Goal: Complete application form

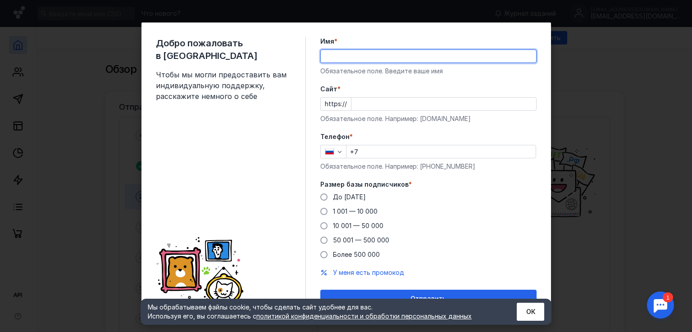
click at [351, 56] on input "Имя *" at bounding box center [428, 56] width 215 height 13
click at [331, 57] on input "Имя *" at bounding box center [428, 56] width 215 height 13
type input "Ирина"
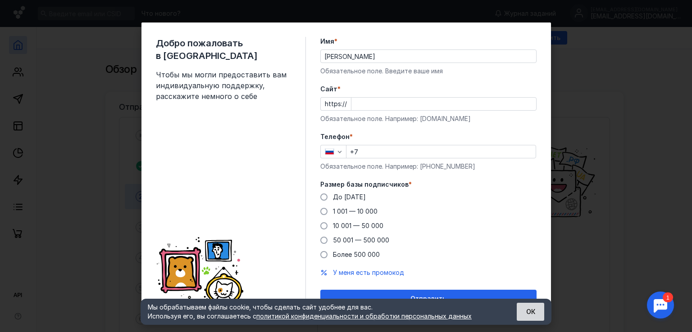
click at [535, 314] on button "ОК" at bounding box center [530, 312] width 27 height 18
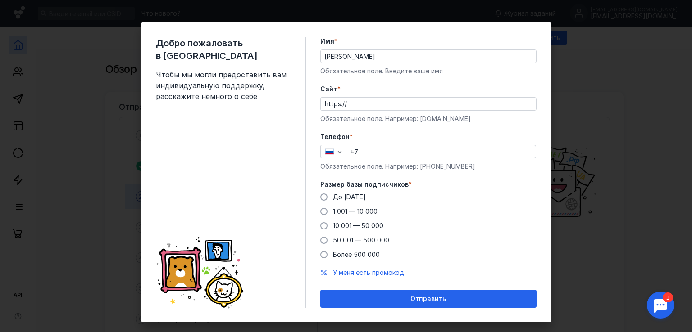
click at [604, 34] on div "Добро пожаловать в Sendsay Чтобы мы могли предоставить вам индивидуальную подде…" at bounding box center [346, 166] width 692 height 332
click at [617, 97] on div "Добро пожаловать в Sendsay Чтобы мы могли предоставить вам индивидуальную подде…" at bounding box center [346, 166] width 692 height 332
click at [322, 237] on span at bounding box center [323, 240] width 7 height 7
click at [0, 0] on input "50 001 — 500 000" at bounding box center [0, 0] width 0 height 0
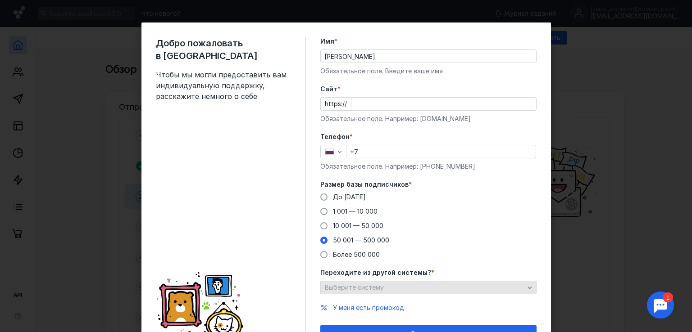
click at [453, 291] on div "Выберите систему" at bounding box center [428, 288] width 216 height 14
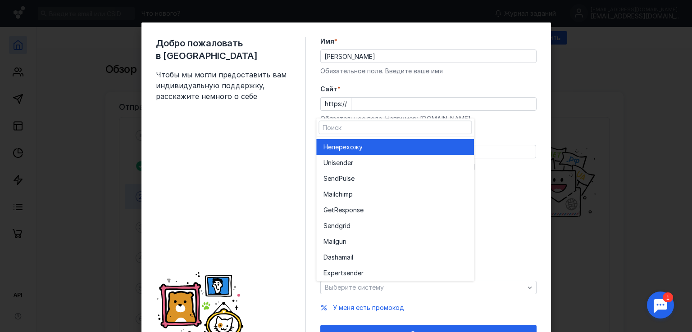
click at [429, 146] on div "Не перехожу" at bounding box center [394, 147] width 143 height 9
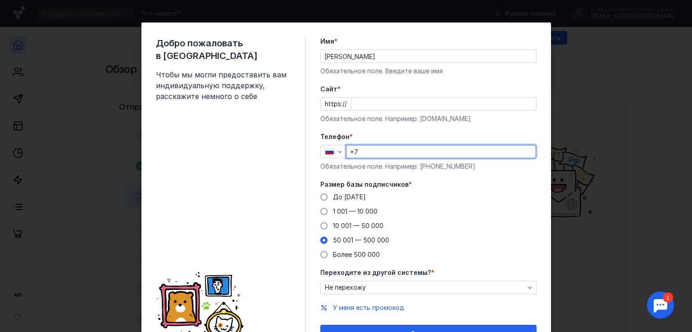
click at [385, 156] on input "+7" at bounding box center [440, 151] width 189 height 13
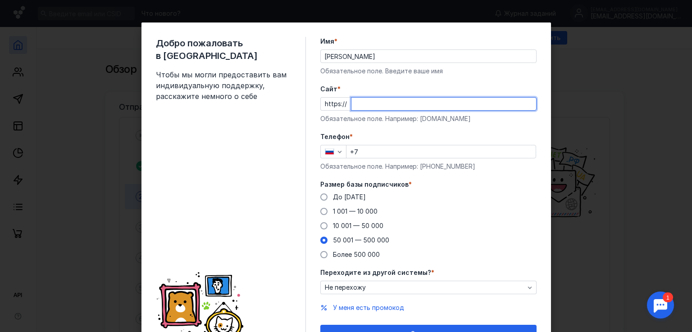
click at [383, 103] on input "Cайт *" at bounding box center [443, 104] width 185 height 13
type input "и"
type input "[DOMAIN_NAME]"
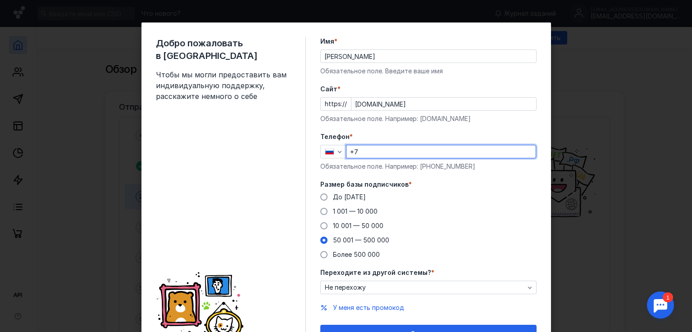
click at [389, 148] on input "+7" at bounding box center [440, 151] width 189 height 13
type input "+7 908 715-69-73"
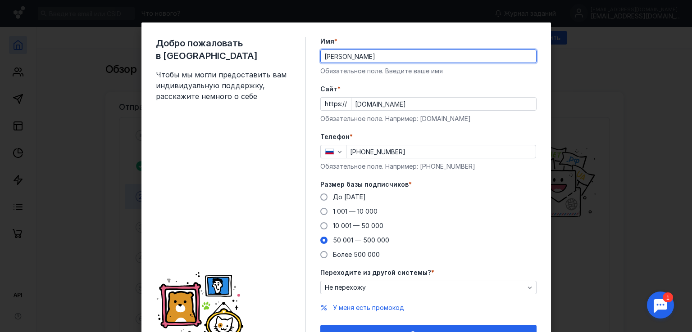
click at [350, 62] on input "Ирина" at bounding box center [428, 56] width 215 height 13
click at [499, 76] on form "Имя * Ирина Обязательное поле. Введите ваше имя Cайт * https:// bidzaar.com Обя…" at bounding box center [428, 190] width 216 height 306
click at [358, 61] on input "Ирина" at bounding box center [428, 56] width 215 height 13
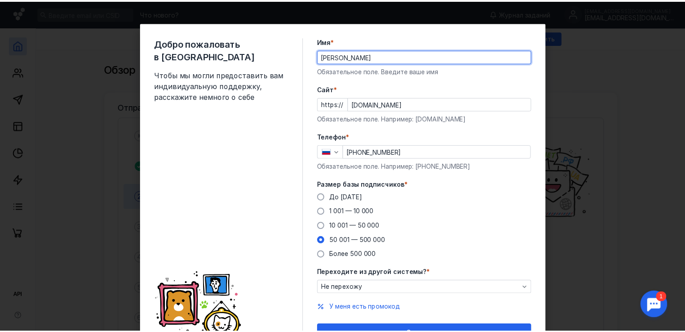
scroll to position [48, 0]
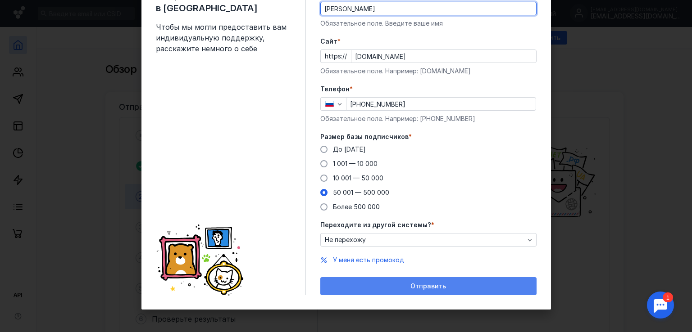
type input "Ирина"
click at [382, 287] on div "Отправить" at bounding box center [428, 287] width 207 height 8
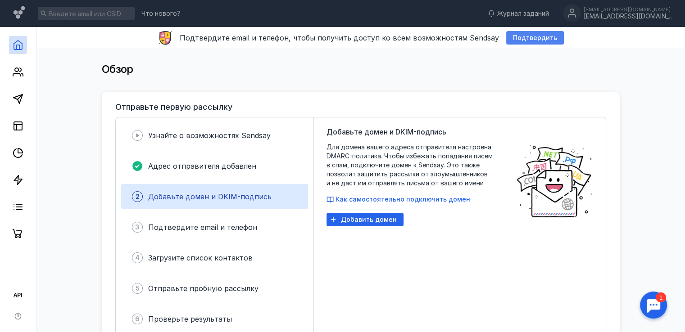
click at [526, 35] on span "Подтвердить" at bounding box center [535, 38] width 44 height 8
click at [517, 37] on span "Подтвердить" at bounding box center [535, 38] width 44 height 8
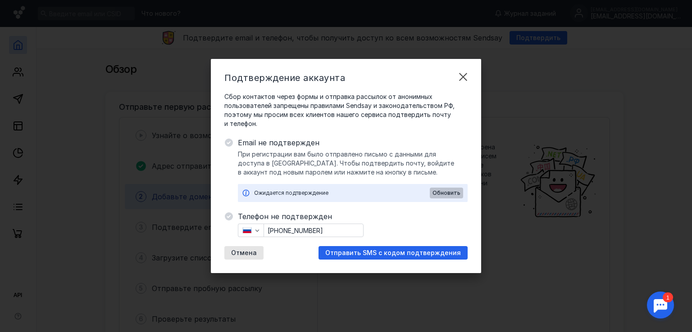
click at [455, 194] on span "Обновить" at bounding box center [446, 193] width 28 height 6
click at [374, 250] on span "Отправить SMS с кодом подтверждения" at bounding box center [393, 254] width 136 height 8
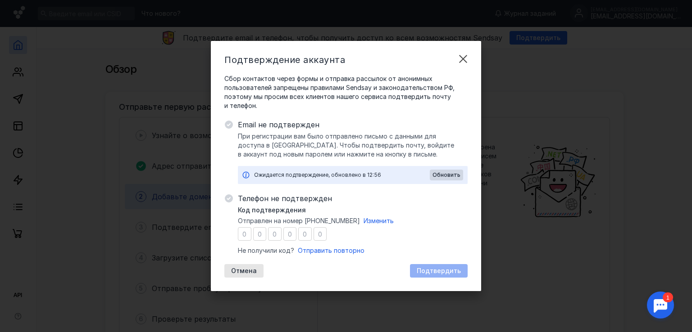
type input "8"
type input "2"
type input "0"
type input "6"
type input "1"
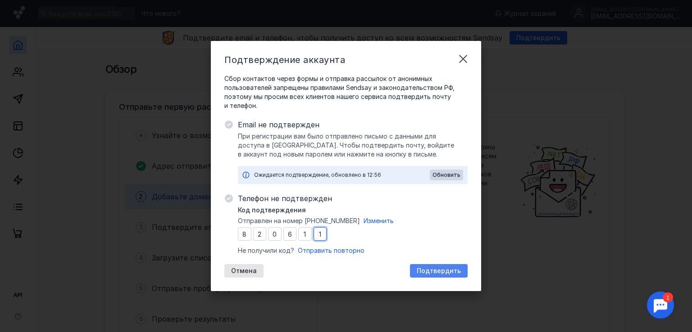
type input "1"
click at [441, 269] on span "Подтвердить" at bounding box center [439, 272] width 44 height 8
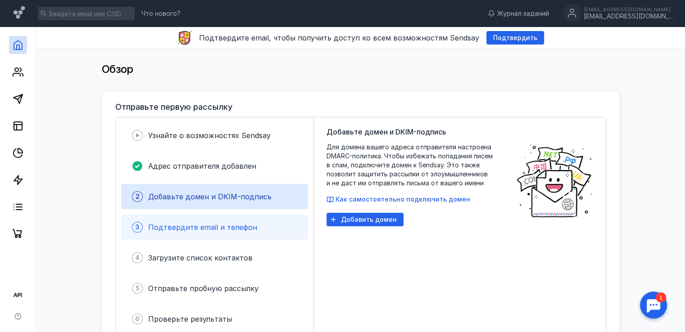
click at [193, 222] on div "Подтвердите email и телефон" at bounding box center [202, 227] width 109 height 11
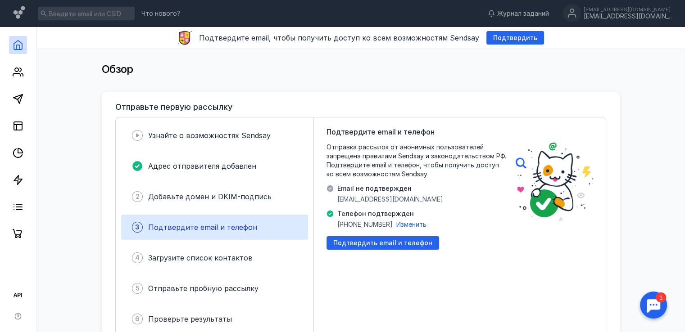
click at [373, 192] on span "Email не подтвержден" at bounding box center [390, 188] width 106 height 9
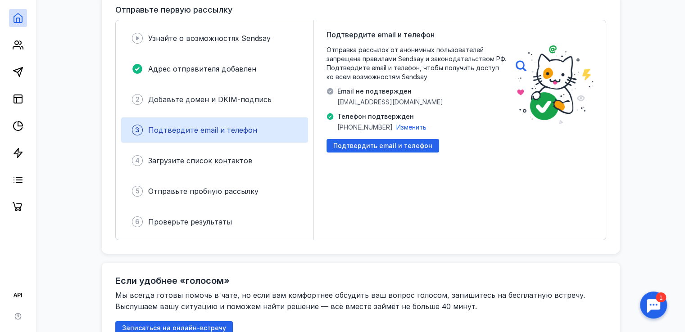
scroll to position [100, 0]
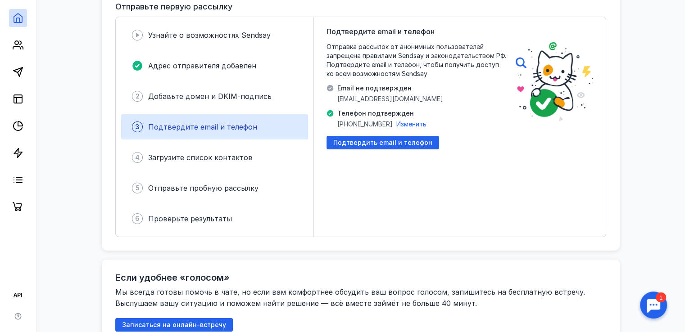
click at [355, 98] on span "simka@bidzaar.com" at bounding box center [390, 99] width 106 height 9
click at [413, 95] on div "Подтвердите email и телефон Отправка рассылок от анонимных пользователей запрещ…" at bounding box center [417, 127] width 180 height 202
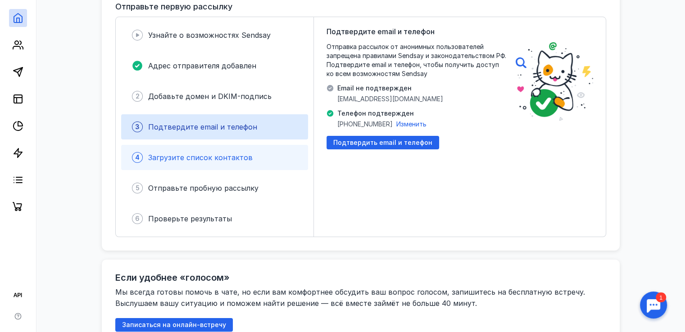
click at [204, 159] on span "Загрузите список контактов" at bounding box center [200, 157] width 105 height 9
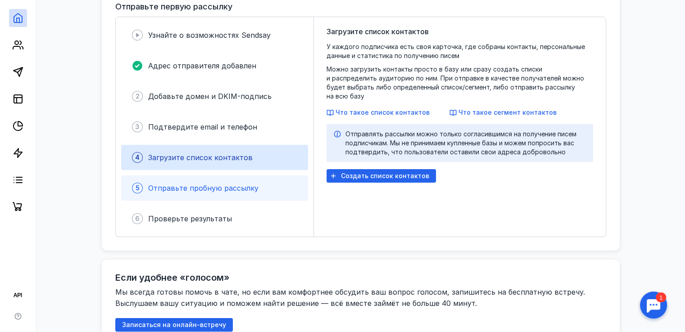
click at [209, 177] on div "5 Отправьте пробную рассылку" at bounding box center [214, 188] width 187 height 25
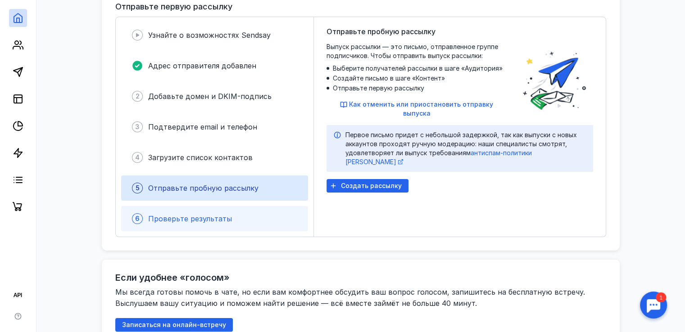
click at [234, 217] on div "6 Проверьте результаты" at bounding box center [214, 218] width 187 height 25
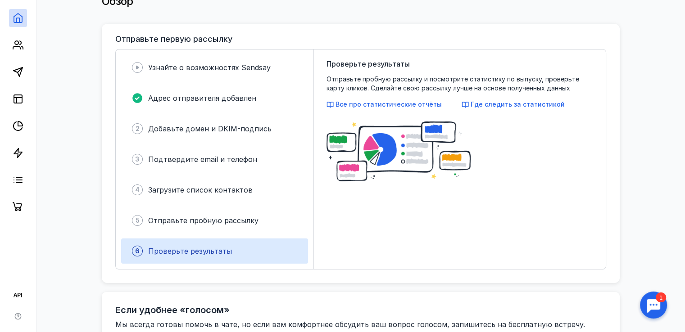
scroll to position [0, 0]
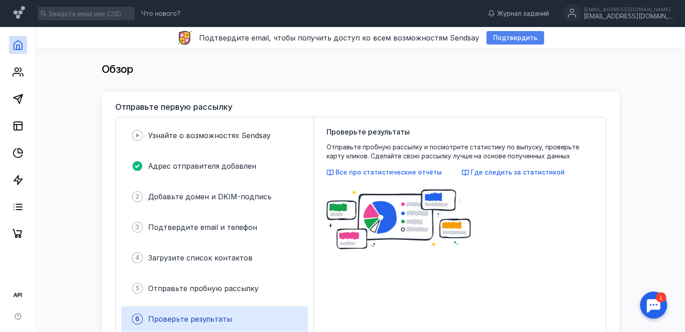
click at [512, 41] on span "Подтвердить" at bounding box center [515, 38] width 44 height 8
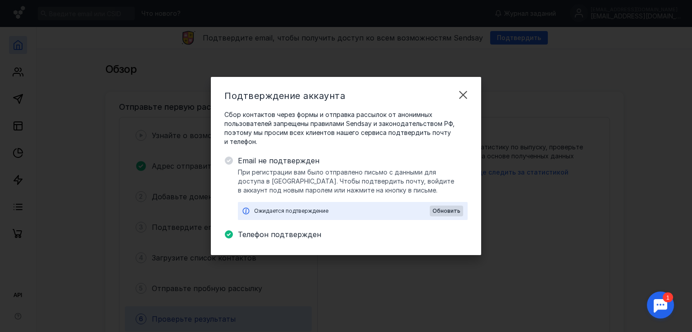
click at [243, 208] on icon at bounding box center [245, 211] width 7 height 7
click at [453, 211] on span "Обновить" at bounding box center [446, 211] width 28 height 6
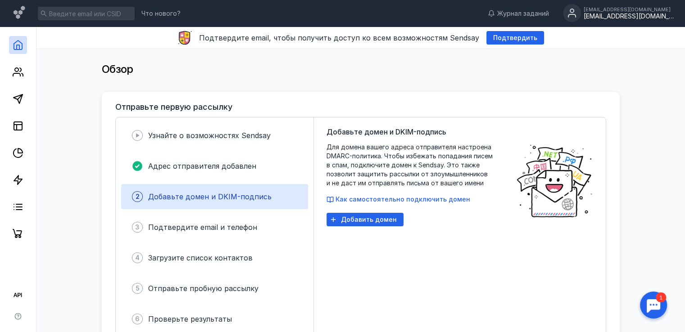
click at [642, 19] on div "simka@bidzaar.com" at bounding box center [629, 17] width 90 height 8
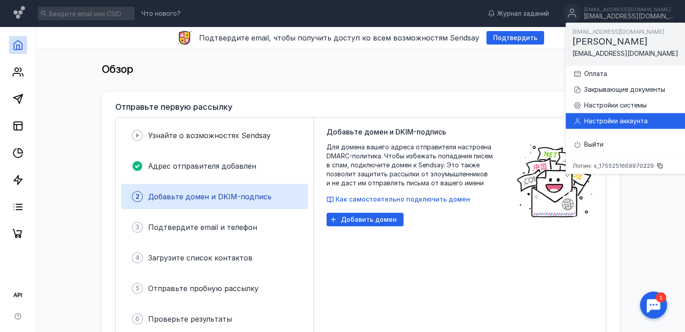
click at [639, 115] on div "Настройки аккаунта" at bounding box center [625, 121] width 105 height 16
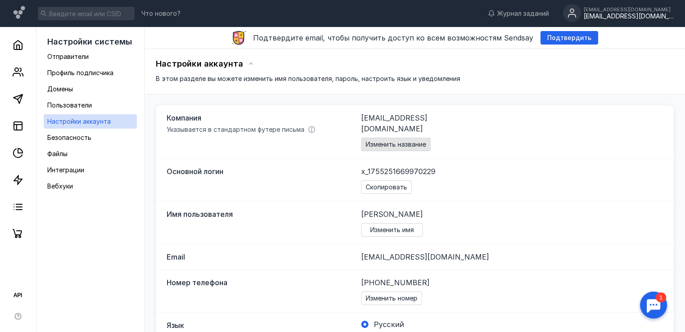
click at [400, 141] on span "Изменить название" at bounding box center [396, 145] width 60 height 8
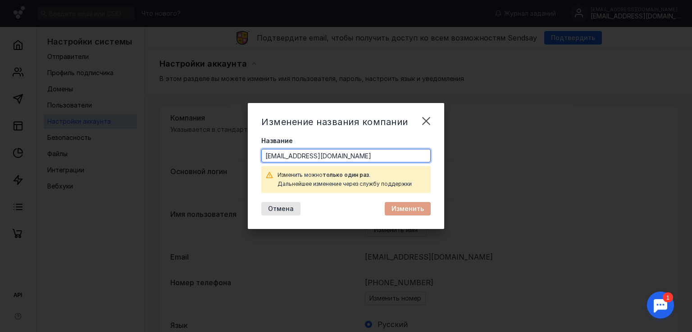
click at [345, 157] on input "simka@bidzaar.com" at bounding box center [346, 156] width 168 height 13
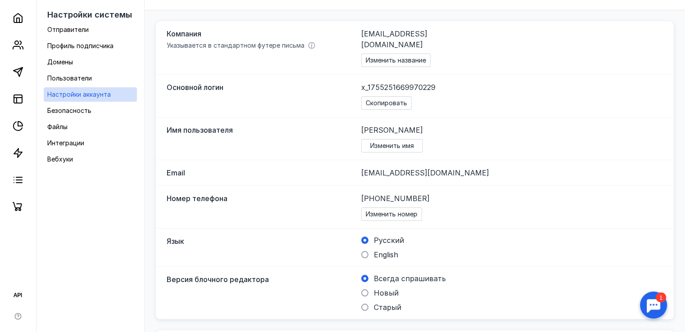
scroll to position [83, 0]
click at [373, 169] on span "simka@bidzaar.com" at bounding box center [425, 173] width 128 height 9
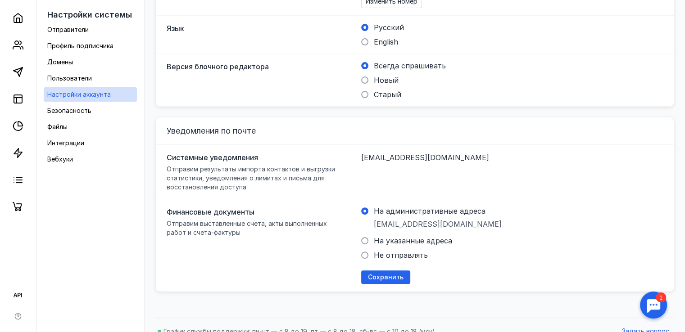
scroll to position [298, 0]
click at [365, 236] on span at bounding box center [364, 239] width 7 height 7
click at [0, 0] on input "На указанные адреса" at bounding box center [0, 0] width 0 height 0
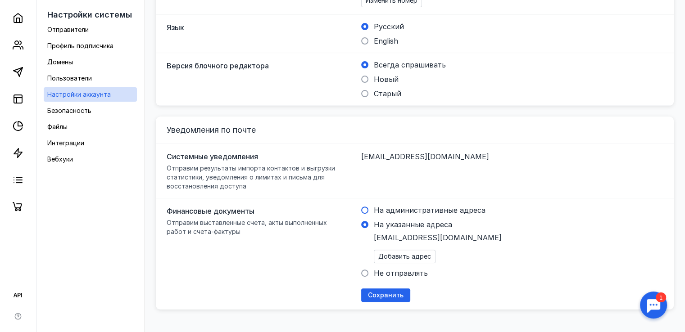
click at [365, 207] on span at bounding box center [364, 210] width 7 height 7
click at [0, 0] on input "На административные адреса" at bounding box center [0, 0] width 0 height 0
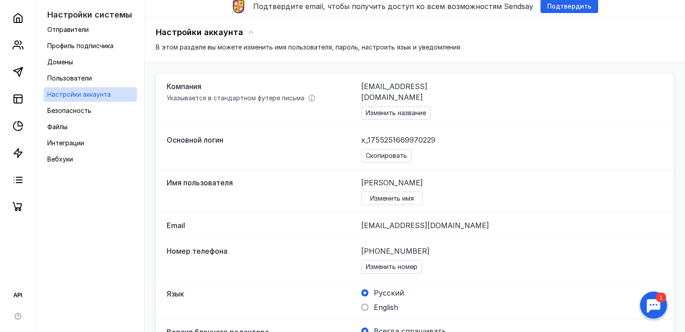
scroll to position [0, 0]
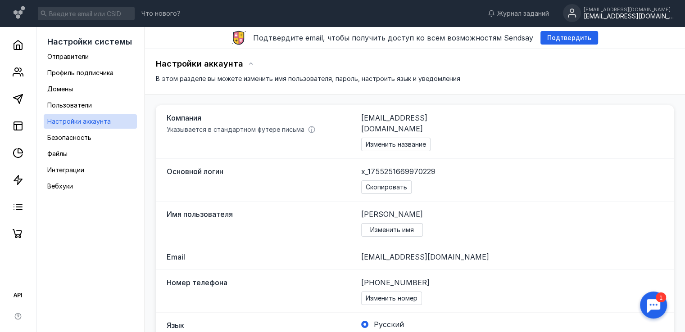
click at [655, 309] on div at bounding box center [654, 305] width 28 height 28
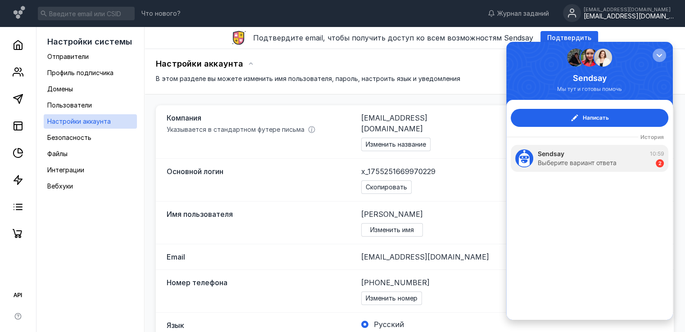
click at [660, 54] on div "button" at bounding box center [659, 55] width 9 height 9
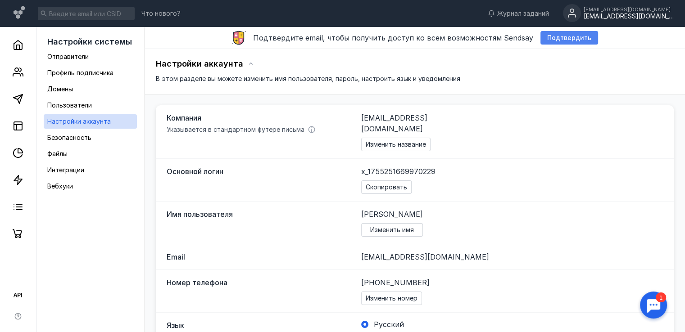
click at [552, 40] on span "Подтвердить" at bounding box center [569, 38] width 44 height 8
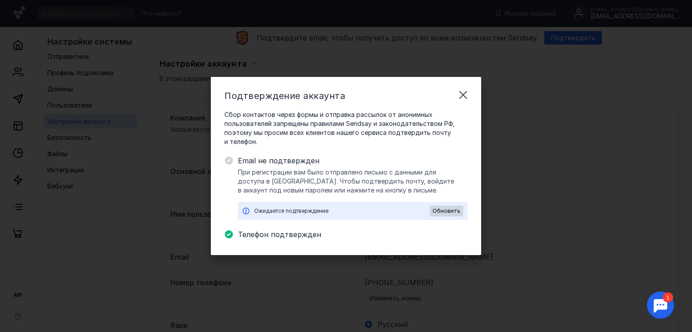
click at [270, 163] on span "Email не подтвержден" at bounding box center [353, 160] width 230 height 11
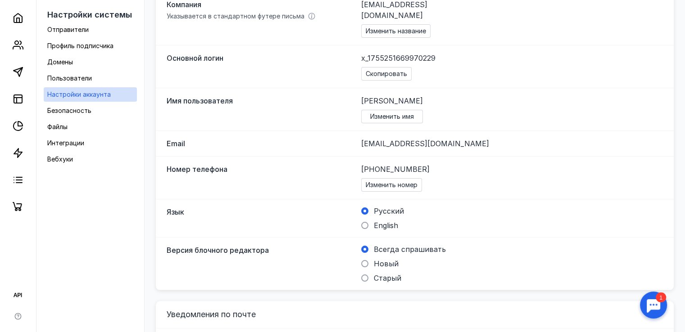
scroll to position [128, 0]
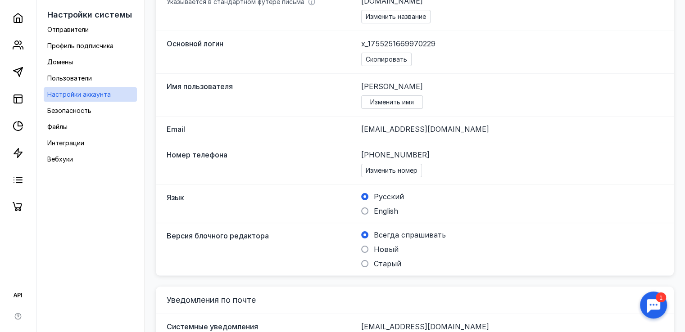
drag, startPoint x: 683, startPoint y: 114, endPoint x: 683, endPoint y: 124, distance: 9.9
click at [683, 124] on div "Подтвердите email, чтобы получить доступ ко всем возможностям Sendsay Подтверди…" at bounding box center [415, 206] width 541 height 615
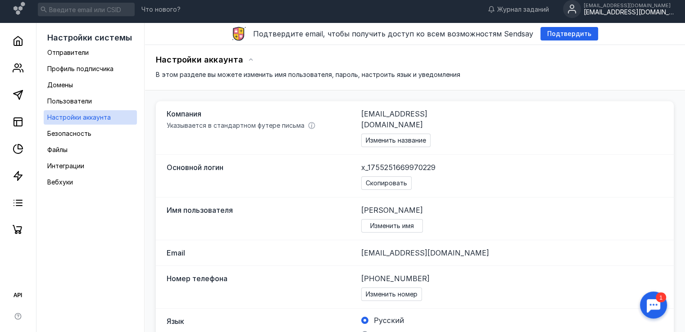
scroll to position [0, 0]
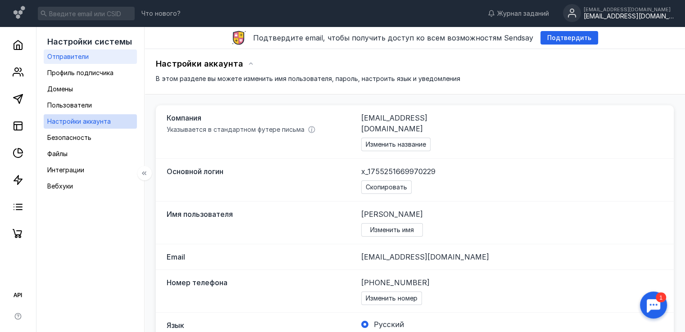
click at [89, 60] on link "Отправители" at bounding box center [90, 57] width 93 height 14
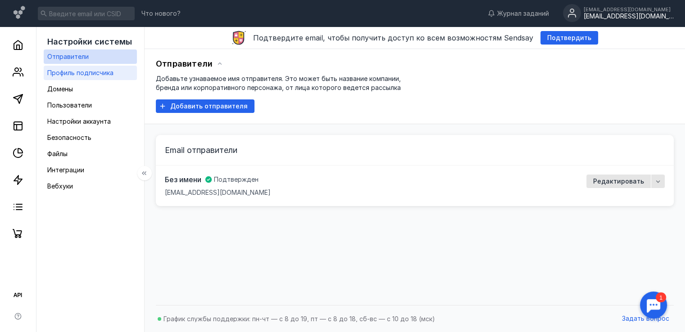
click at [94, 77] on div "Профиль подписчика" at bounding box center [80, 73] width 66 height 11
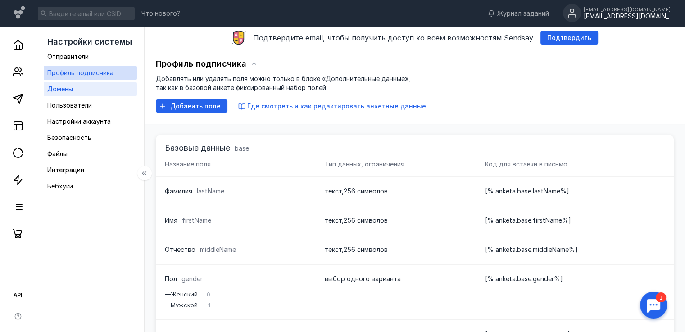
click at [95, 90] on link "Домены" at bounding box center [90, 89] width 93 height 14
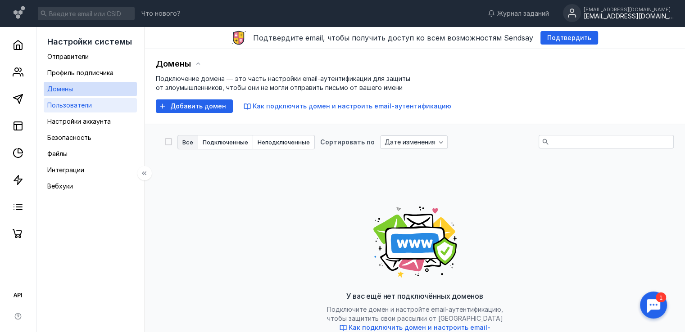
click at [98, 109] on link "Пользователи" at bounding box center [90, 105] width 93 height 14
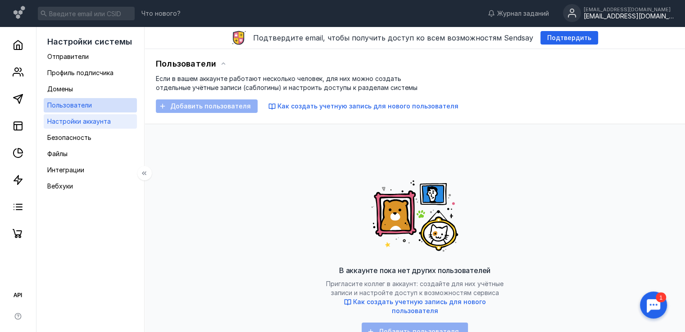
click at [105, 119] on span "Настройки аккаунта" at bounding box center [79, 122] width 64 height 8
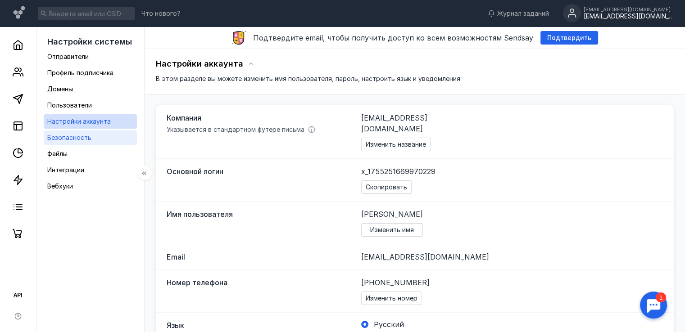
click at [109, 136] on link "Безопасность" at bounding box center [90, 138] width 93 height 14
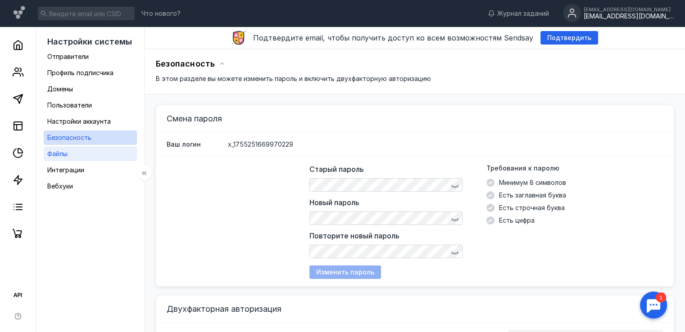
click at [101, 154] on link "Файлы" at bounding box center [90, 154] width 93 height 14
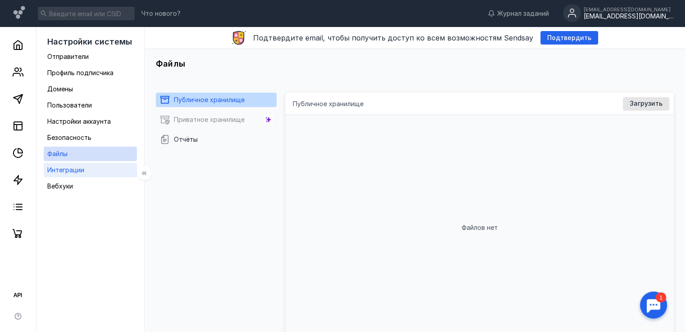
click at [79, 170] on span "Интеграции" at bounding box center [65, 170] width 37 height 8
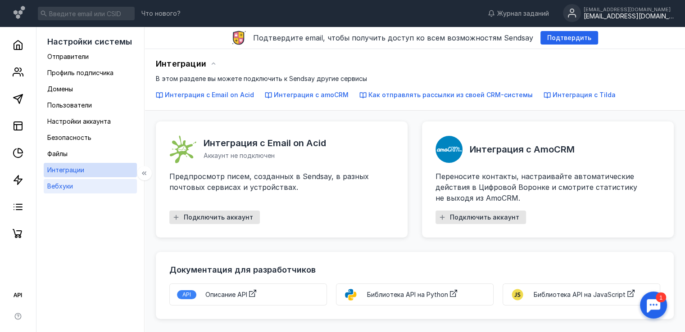
click at [82, 182] on link "Вебхуки" at bounding box center [90, 186] width 93 height 14
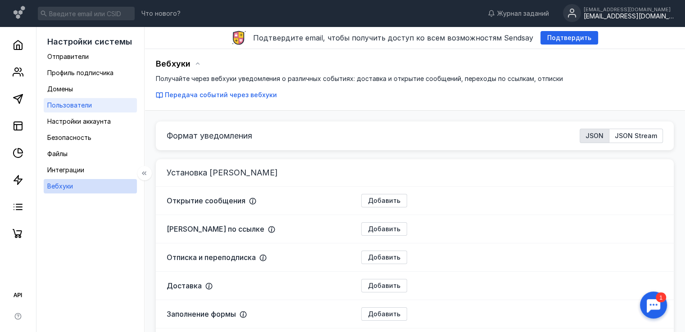
click at [83, 109] on div "Пользователи" at bounding box center [69, 105] width 45 height 11
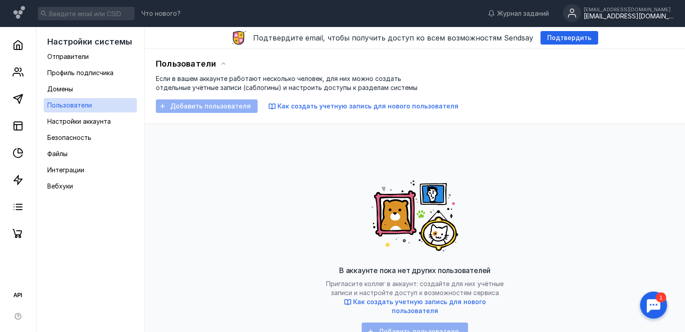
click at [581, 14] on circle at bounding box center [572, 13] width 18 height 18
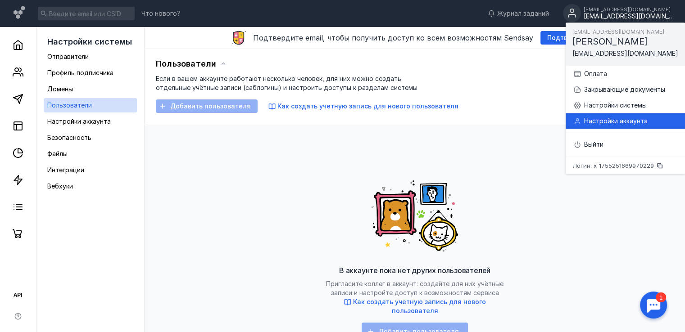
click at [617, 120] on div "Настройки аккаунта" at bounding box center [631, 121] width 94 height 9
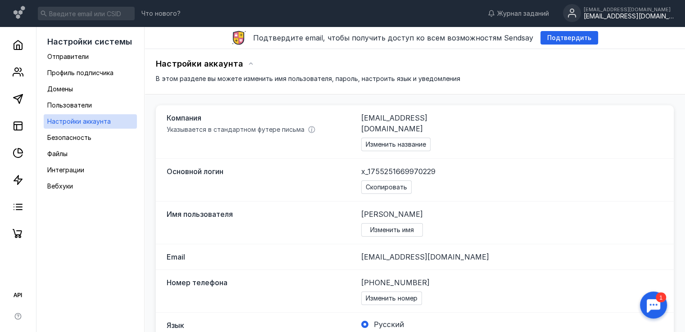
click at [640, 15] on div "simka@bidzaar.com" at bounding box center [629, 17] width 90 height 8
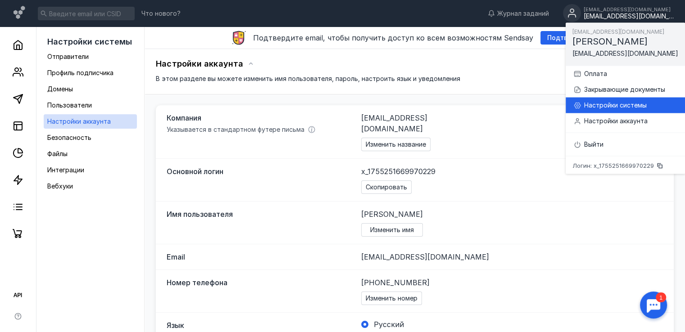
click at [625, 102] on div "Настройки системы" at bounding box center [631, 105] width 94 height 9
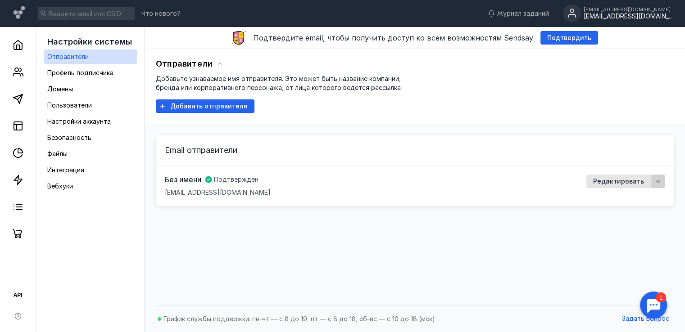
click at [661, 182] on div "button" at bounding box center [658, 181] width 9 height 9
click at [223, 109] on span "Добавить отправителя" at bounding box center [208, 107] width 77 height 8
click at [653, 17] on div "simka@bidzaar.com" at bounding box center [629, 17] width 90 height 8
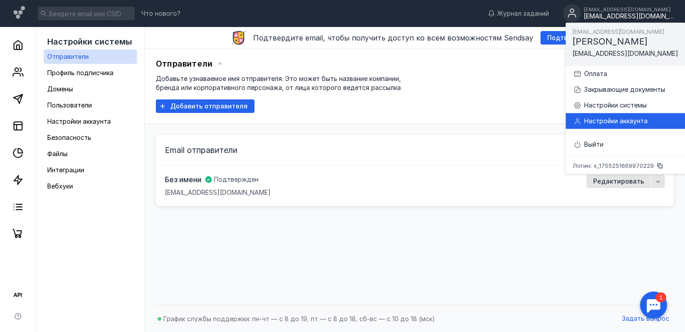
click at [614, 118] on div "Настройки аккаунта" at bounding box center [631, 121] width 94 height 9
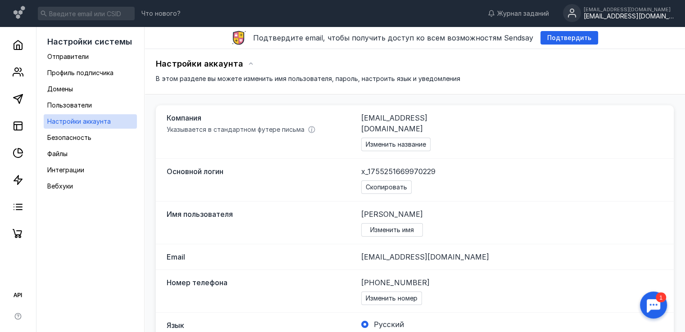
click at [656, 310] on div at bounding box center [654, 305] width 28 height 28
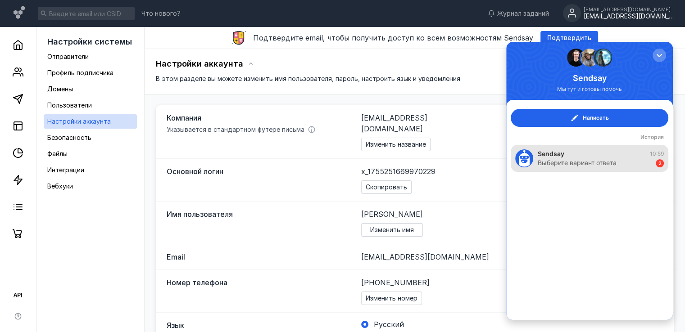
click at [588, 163] on div "Выберите вариант ответа" at bounding box center [577, 163] width 79 height 9
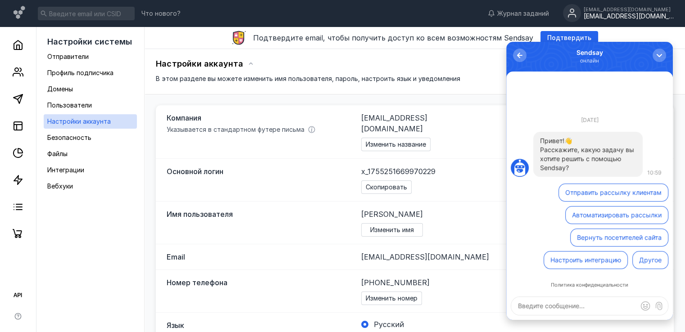
click at [666, 258] on button "Другое" at bounding box center [650, 260] width 36 height 18
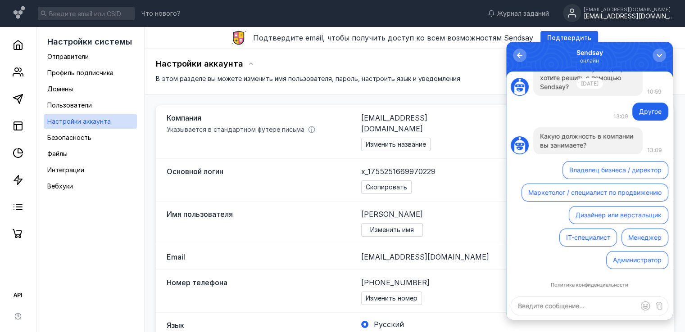
click at [525, 61] on div at bounding box center [520, 56] width 14 height 14
click at [525, 61] on button "0" at bounding box center [520, 56] width 14 height 14
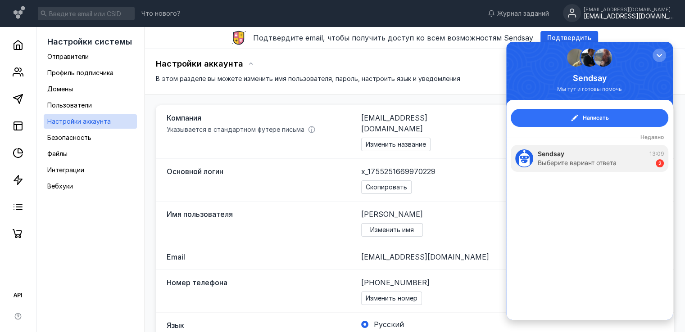
click at [613, 119] on button "Написать" at bounding box center [590, 118] width 158 height 18
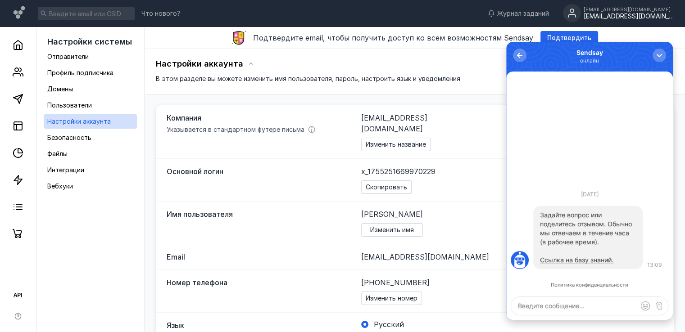
click at [578, 306] on textarea at bounding box center [589, 306] width 157 height 18
type textarea "V"
type textarea "м"
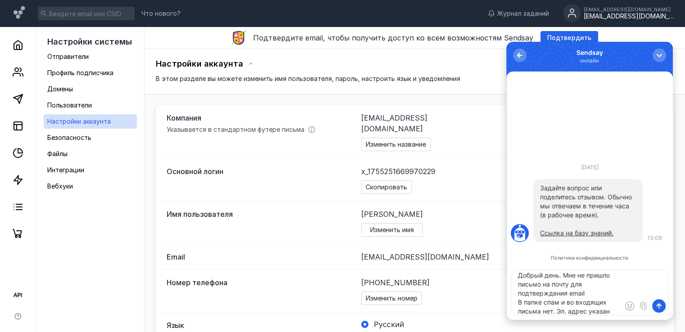
scroll to position [13, 0]
type textarea "Добрый день. Мне не пришло письмо на почту для подтверждения email В папке спам…"
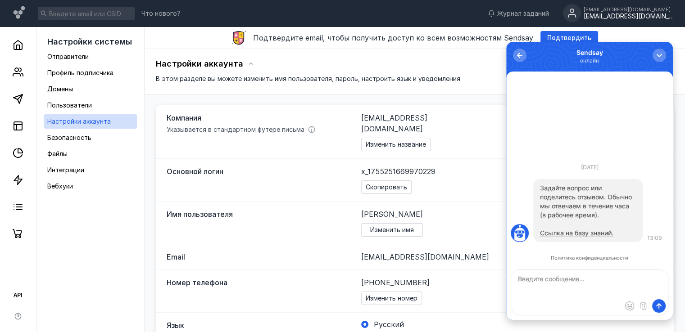
scroll to position [0, 0]
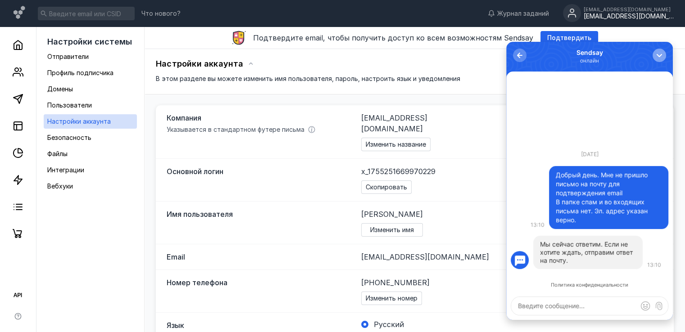
click at [662, 56] on div "button" at bounding box center [659, 55] width 9 height 9
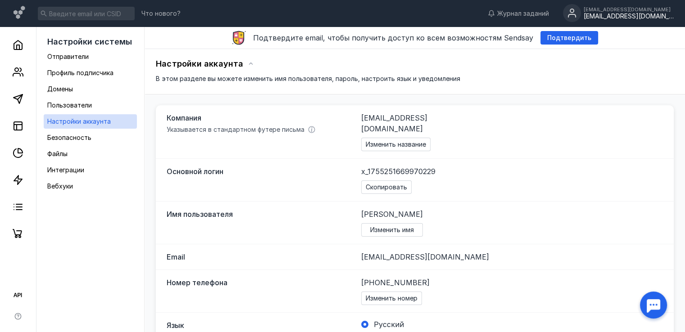
scroll to position [298, 0]
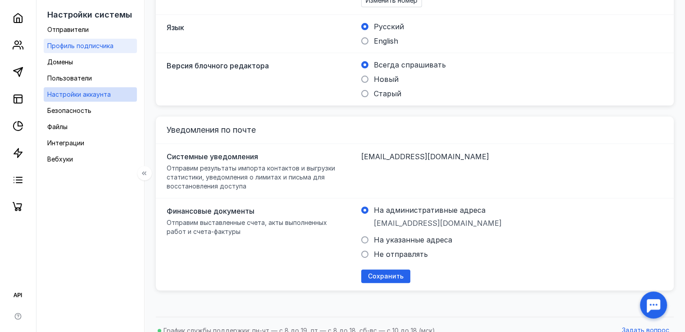
click at [88, 42] on span "Профиль подписчика" at bounding box center [80, 46] width 66 height 8
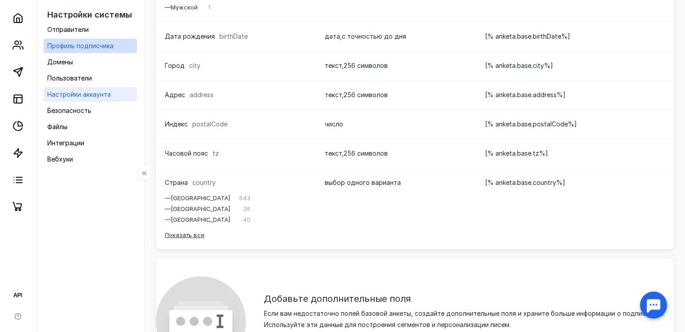
click at [104, 92] on span "Настройки аккаунта" at bounding box center [79, 95] width 64 height 8
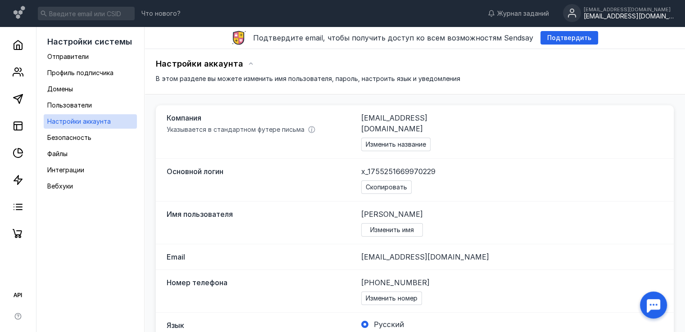
click at [620, 19] on div "simka@bidzaar.com" at bounding box center [629, 17] width 90 height 8
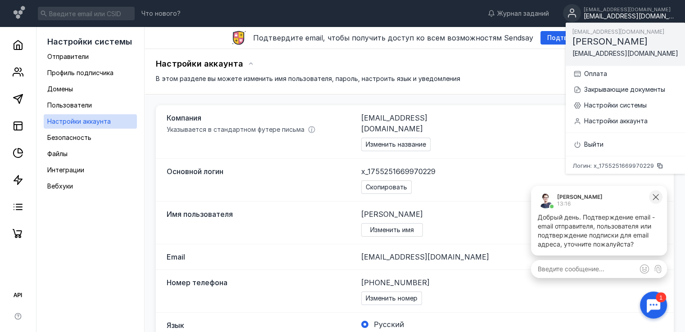
click at [657, 200] on icon at bounding box center [656, 197] width 8 height 8
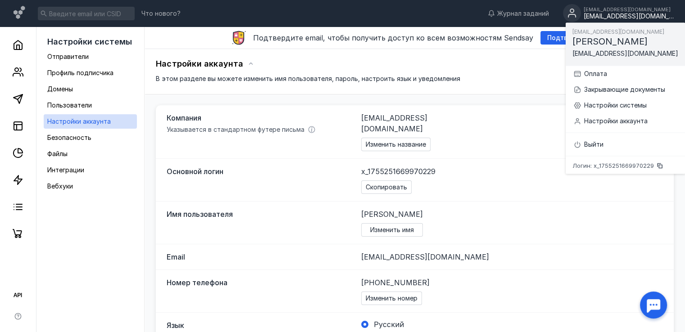
click at [524, 76] on div "Настройки аккаунта В этом разделе вы можете изменить имя пользователя, пароль, …" at bounding box center [415, 70] width 518 height 26
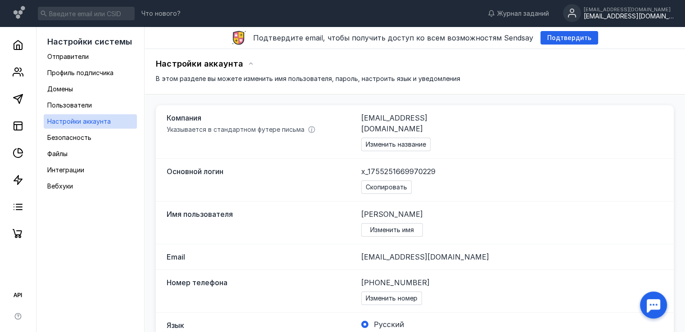
click at [639, 9] on div "simka@bidzaar.com" at bounding box center [629, 9] width 90 height 5
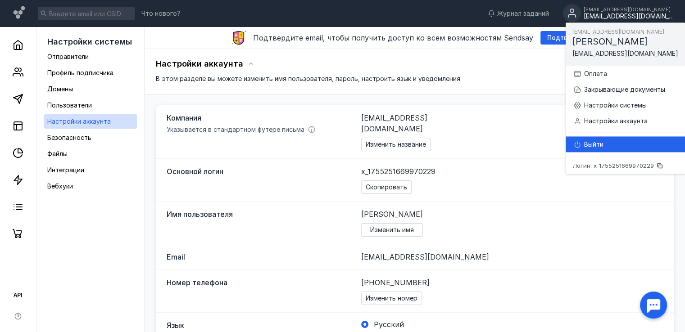
click at [607, 146] on div "Выйти" at bounding box center [631, 144] width 94 height 9
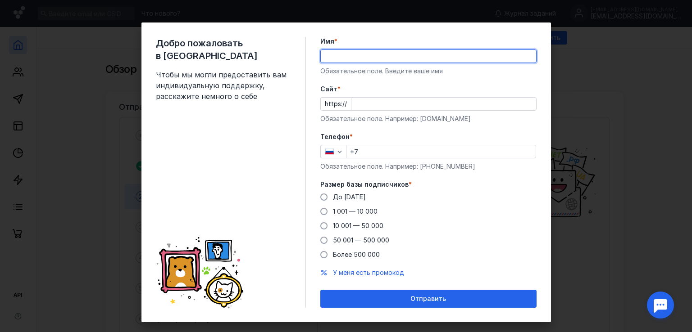
click at [350, 61] on input "Имя *" at bounding box center [428, 56] width 215 height 13
type input "Б"
type input "bidzaar"
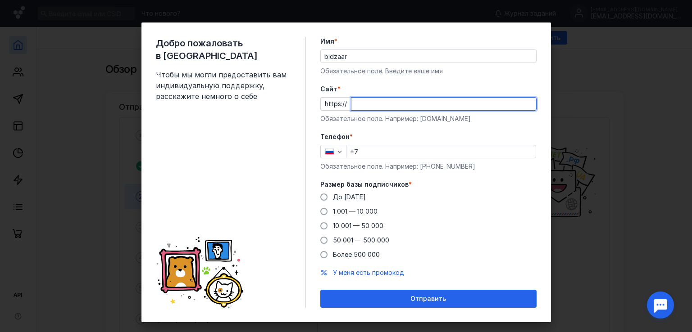
click at [364, 101] on input "Cайт *" at bounding box center [443, 104] width 185 height 13
type input "[DOMAIN_NAME]"
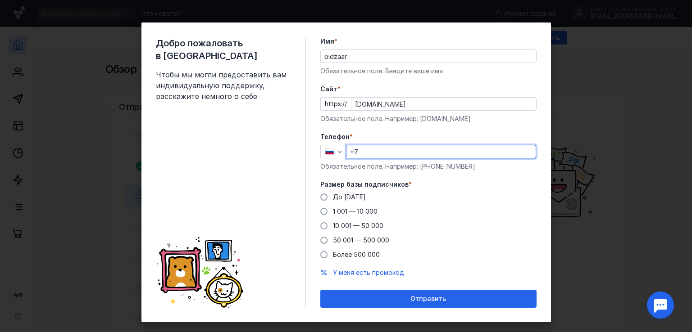
click at [380, 156] on input "+7" at bounding box center [440, 151] width 189 height 13
type input "[PHONE_NUMBER]"
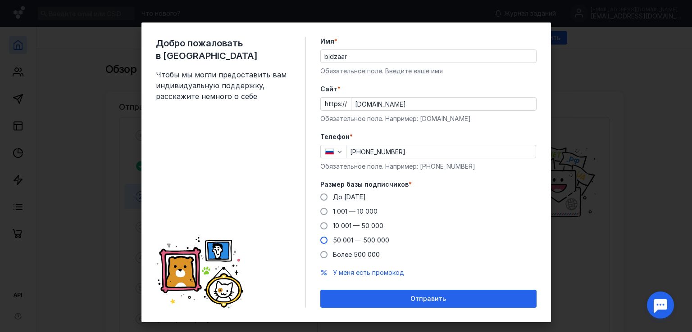
click at [335, 238] on span "50 001 — 500 000" at bounding box center [361, 240] width 56 height 8
click at [0, 0] on input "50 001 — 500 000" at bounding box center [0, 0] width 0 height 0
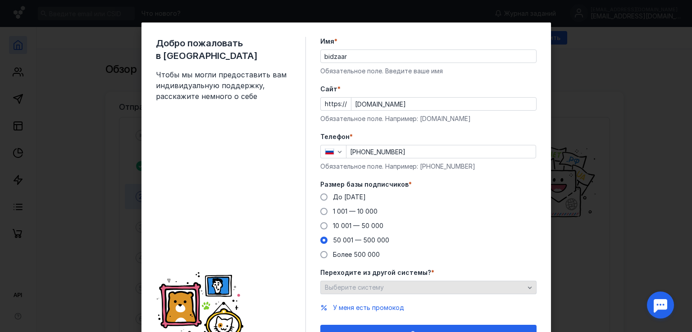
click at [501, 291] on div "Выберите систему" at bounding box center [425, 288] width 204 height 8
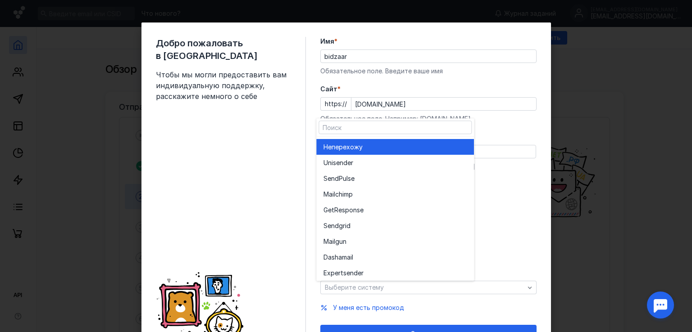
click at [401, 150] on div "Не перехожу" at bounding box center [394, 147] width 143 height 9
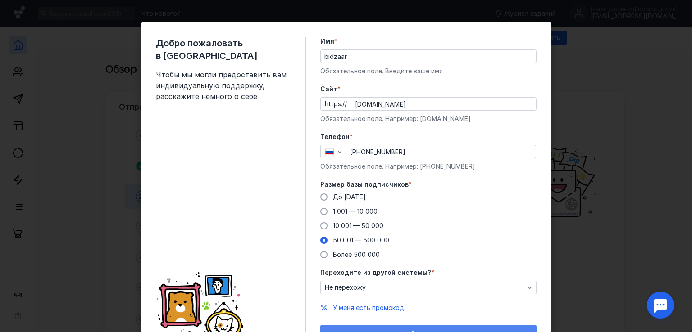
click at [401, 325] on div "Отправить" at bounding box center [428, 334] width 216 height 18
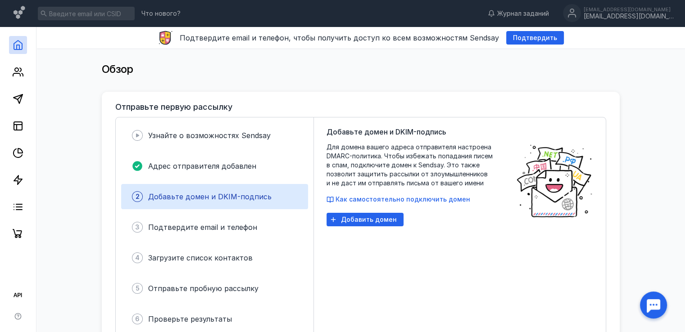
click at [232, 200] on span "Добавьте домен и DKIM-подпись" at bounding box center [209, 196] width 123 height 9
click at [532, 37] on span "Подтвердить" at bounding box center [535, 38] width 44 height 8
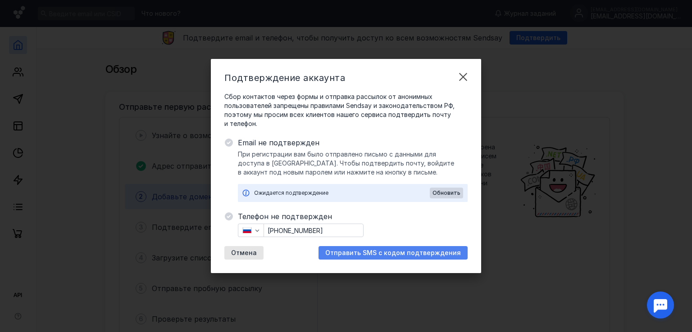
click at [373, 254] on span "Отправить SMS с кодом подтверждения" at bounding box center [393, 254] width 136 height 8
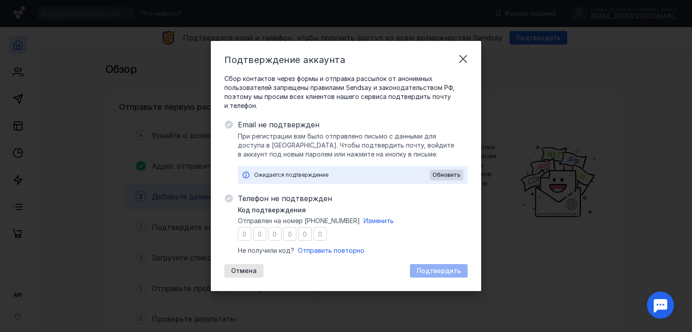
type input "4"
type input "0"
type input "8"
type input "2"
type input "8"
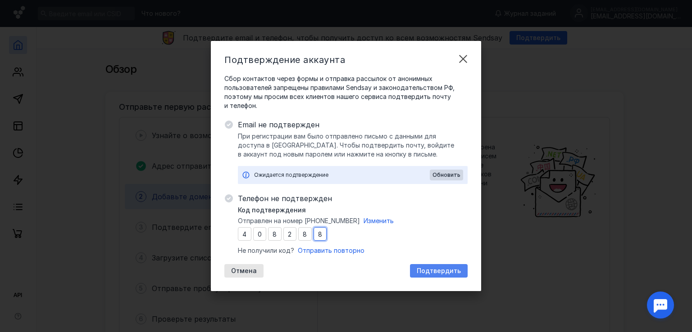
type input "8"
click at [431, 268] on span "Подтвердить" at bounding box center [439, 272] width 44 height 8
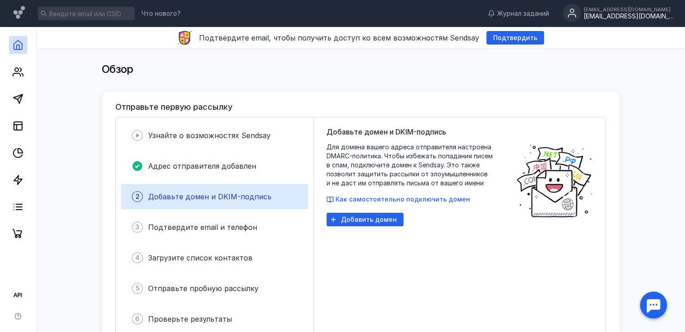
click at [622, 15] on div "[EMAIL_ADDRESS][DOMAIN_NAME]" at bounding box center [629, 17] width 90 height 8
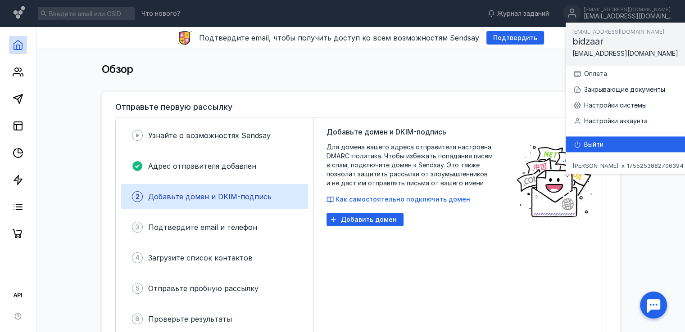
click at [604, 142] on div "Выйти" at bounding box center [638, 144] width 109 height 9
